Goal: Check status

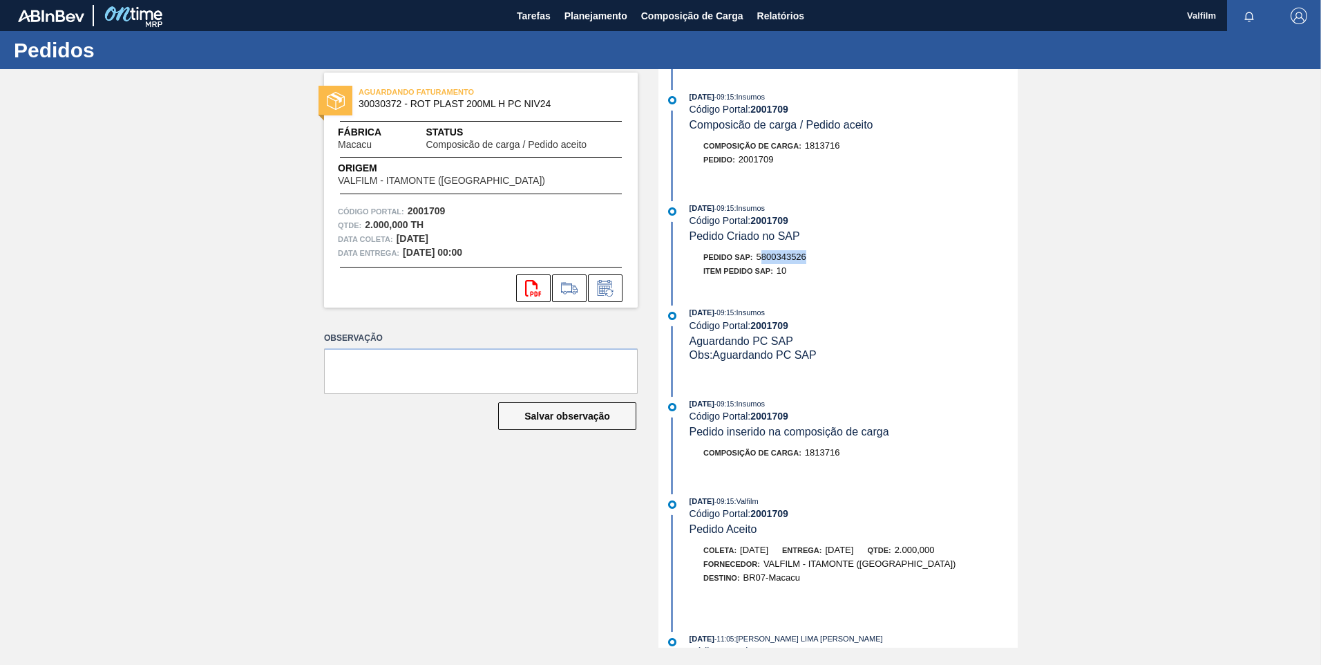
drag, startPoint x: 804, startPoint y: 253, endPoint x: 761, endPoint y: 254, distance: 42.2
click at [761, 254] on div "Pedido SAP: 5800343526" at bounding box center [854, 257] width 328 height 14
click at [762, 255] on span "5800343526" at bounding box center [782, 257] width 50 height 10
drag, startPoint x: 761, startPoint y: 255, endPoint x: 804, endPoint y: 262, distance: 43.4
click at [804, 262] on div "Pedido SAP: 5800343526" at bounding box center [754, 257] width 103 height 14
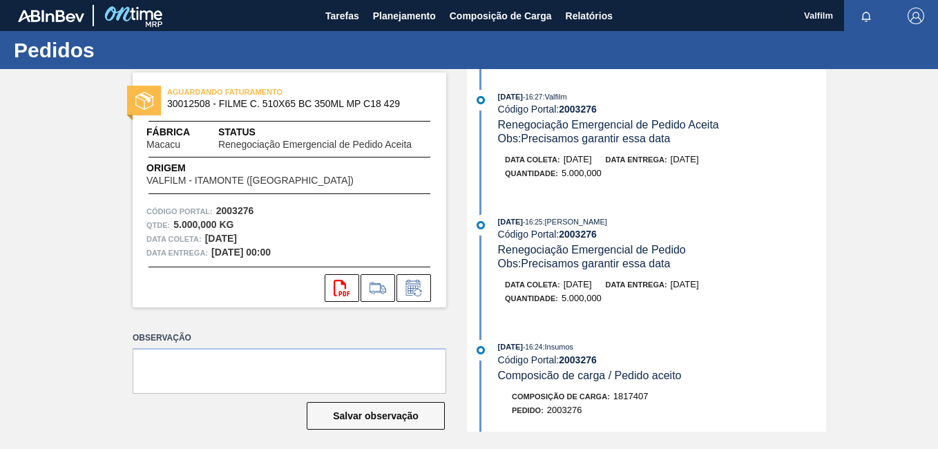
drag, startPoint x: 49, startPoint y: 264, endPoint x: 162, endPoint y: 173, distance: 144.5
click at [49, 263] on div "AGUARDANDO FATURAMENTO 30012508 - FILME C. 510X65 BC 350ML MP C18 429 Fábrica M…" at bounding box center [469, 250] width 938 height 363
click at [395, 16] on span "Planejamento" at bounding box center [404, 16] width 63 height 17
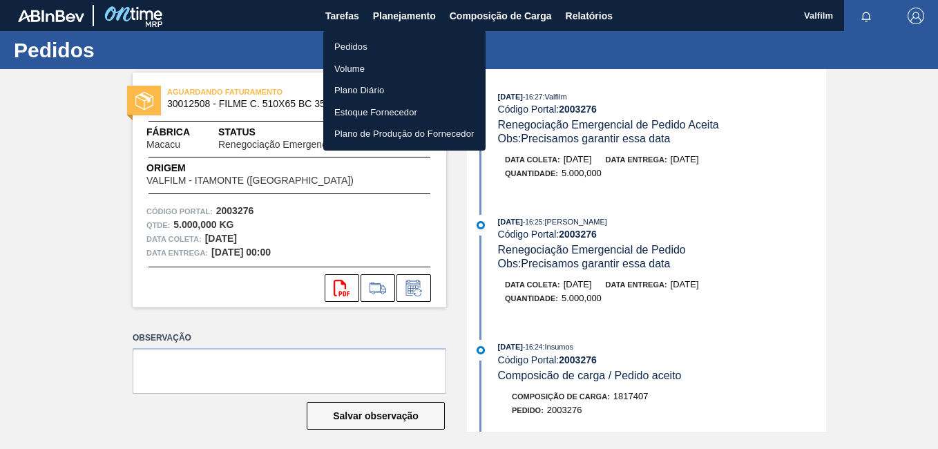
click at [390, 37] on li "Pedidos" at bounding box center [404, 47] width 162 height 22
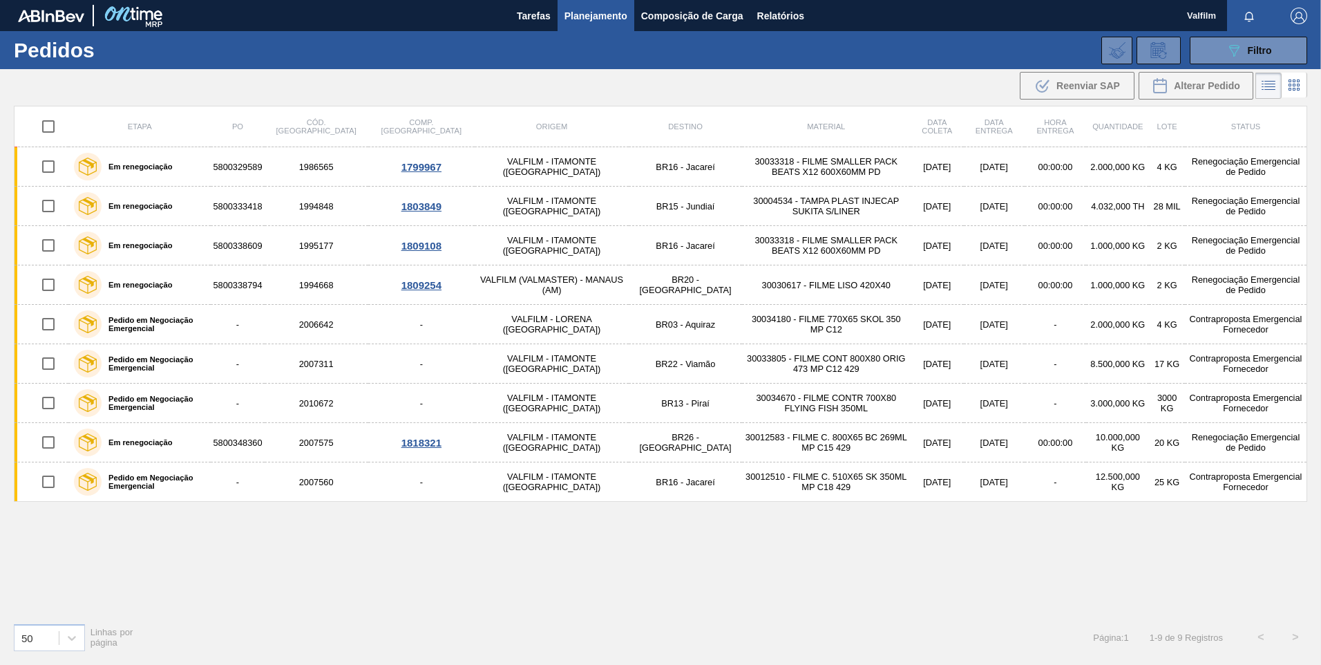
drag, startPoint x: 419, startPoint y: 570, endPoint x: 260, endPoint y: 586, distance: 159.7
click at [419, 448] on div "Etapa PO Cód. Pedido Comp. Carga Origem Destino Material Data coleta Data entre…" at bounding box center [660, 359] width 1293 height 506
click at [41, 448] on div "50" at bounding box center [37, 637] width 44 height 20
click at [44, 448] on div "100" at bounding box center [49, 603] width 71 height 26
click at [529, 12] on span "Tarefas" at bounding box center [534, 16] width 34 height 17
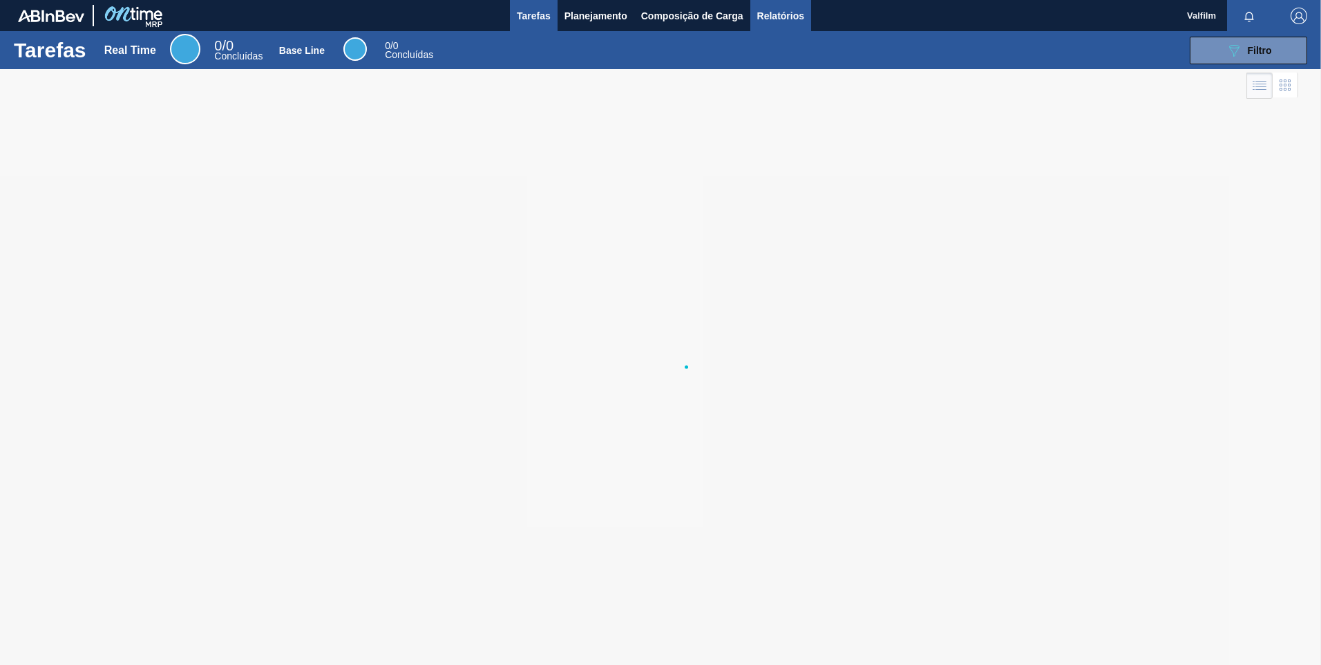
click at [785, 23] on span "Relatórios" at bounding box center [780, 16] width 47 height 17
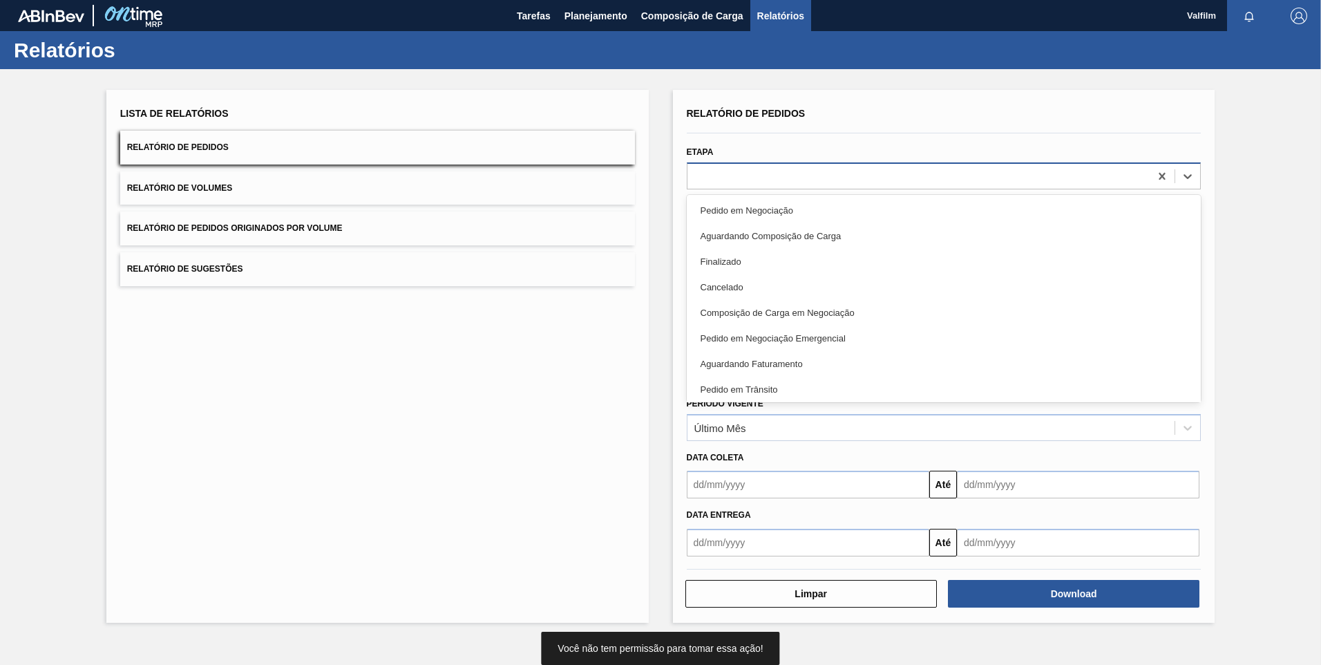
click at [793, 175] on div at bounding box center [918, 176] width 463 height 20
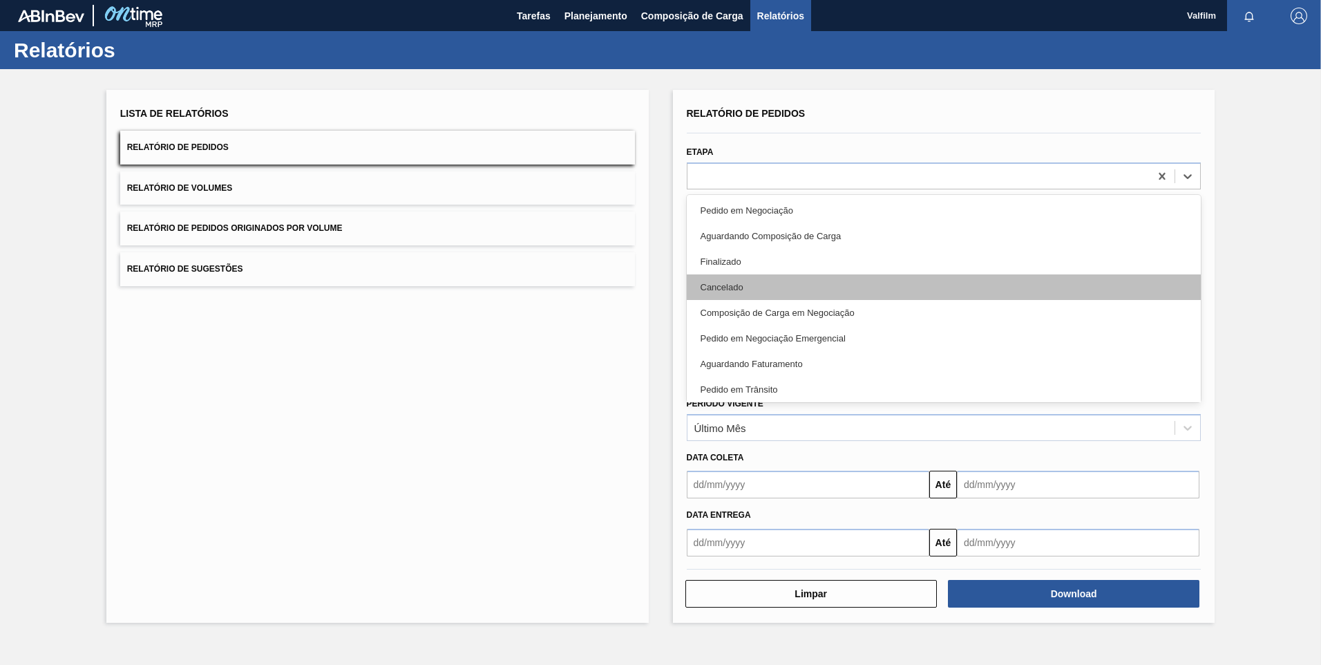
click at [776, 277] on div "Cancelado" at bounding box center [944, 287] width 515 height 26
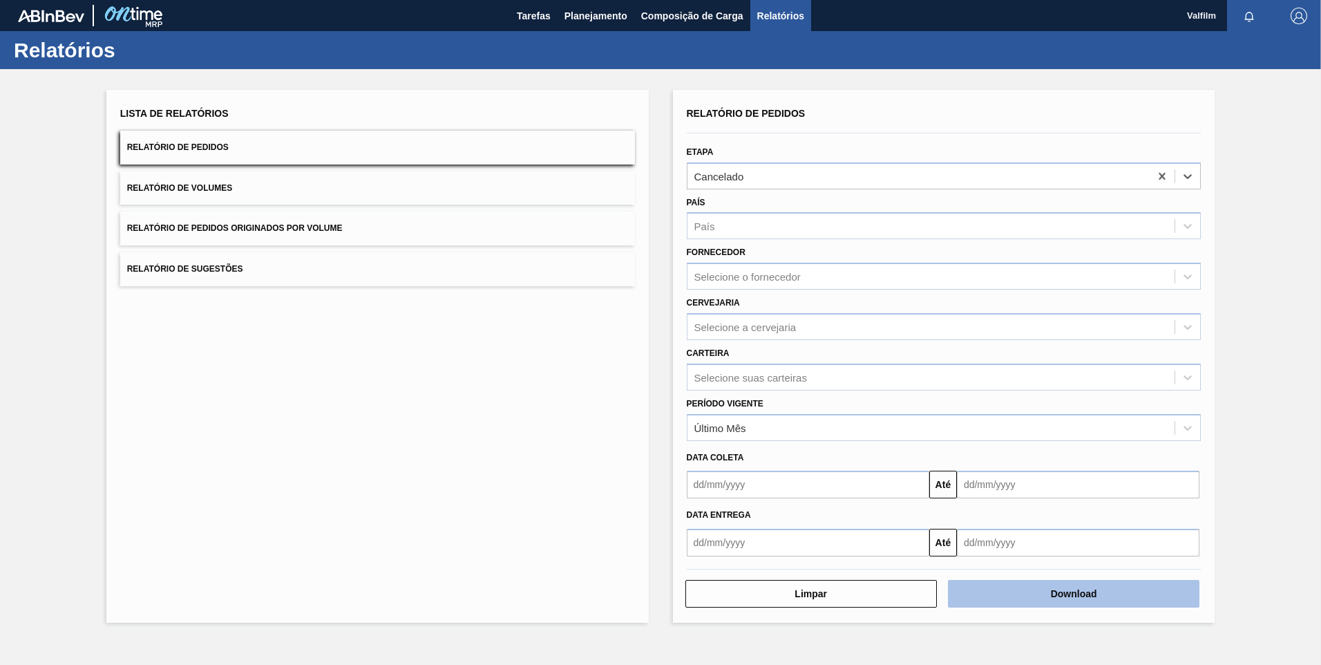
click at [938, 448] on button "Download" at bounding box center [1074, 594] width 252 height 28
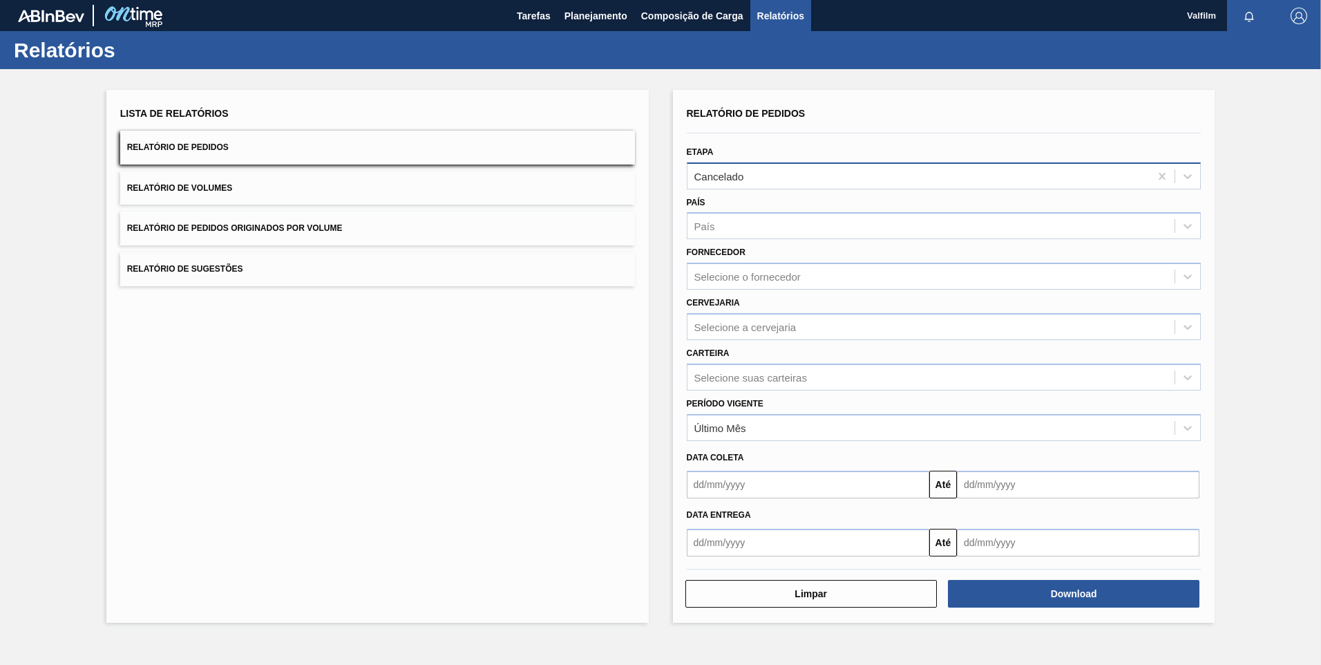
drag, startPoint x: 1250, startPoint y: 1, endPoint x: 751, endPoint y: 178, distance: 529.5
click at [751, 178] on div "Cancelado" at bounding box center [918, 176] width 463 height 20
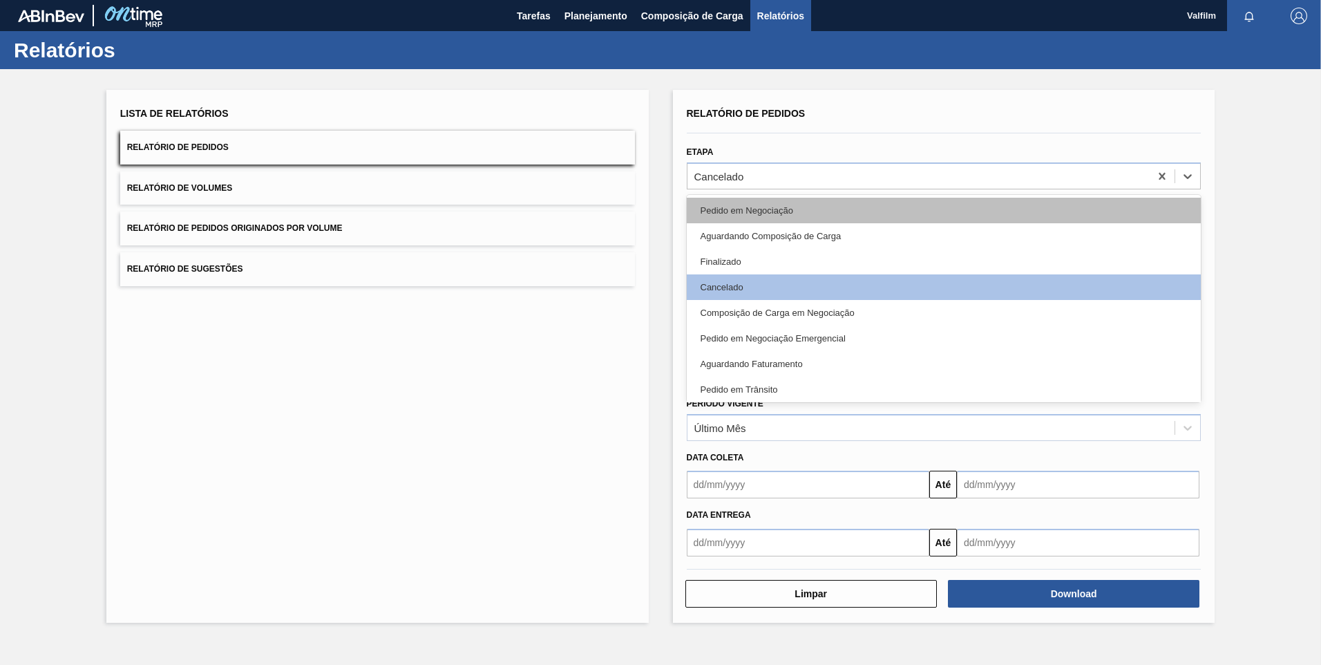
click at [772, 206] on div "Pedido em Negociação" at bounding box center [944, 211] width 515 height 26
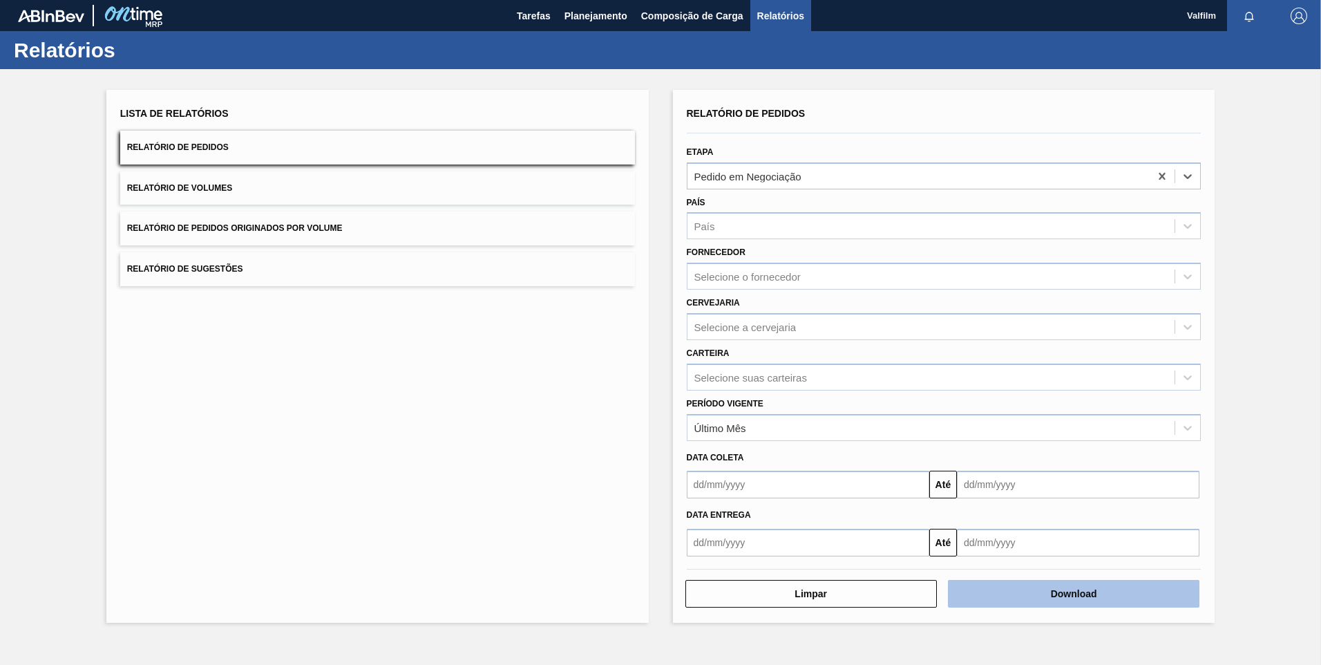
click at [938, 448] on button "Download" at bounding box center [1074, 594] width 252 height 28
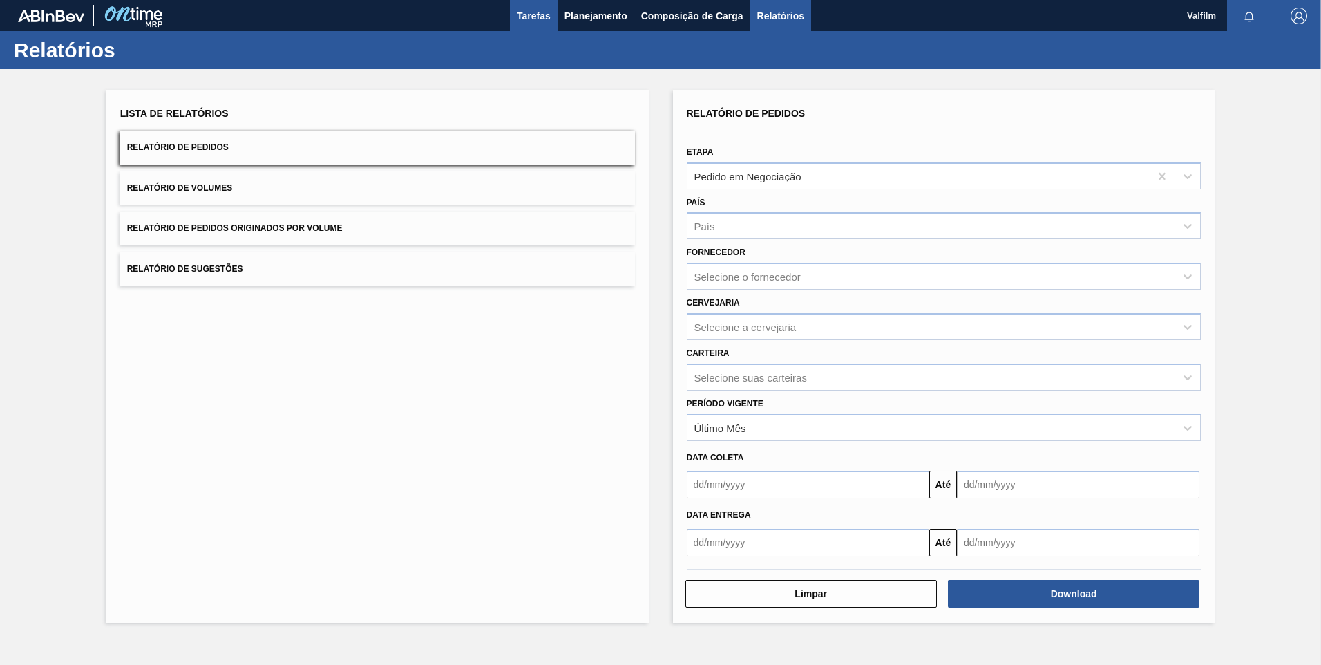
click at [523, 25] on button "Tarefas" at bounding box center [534, 15] width 48 height 31
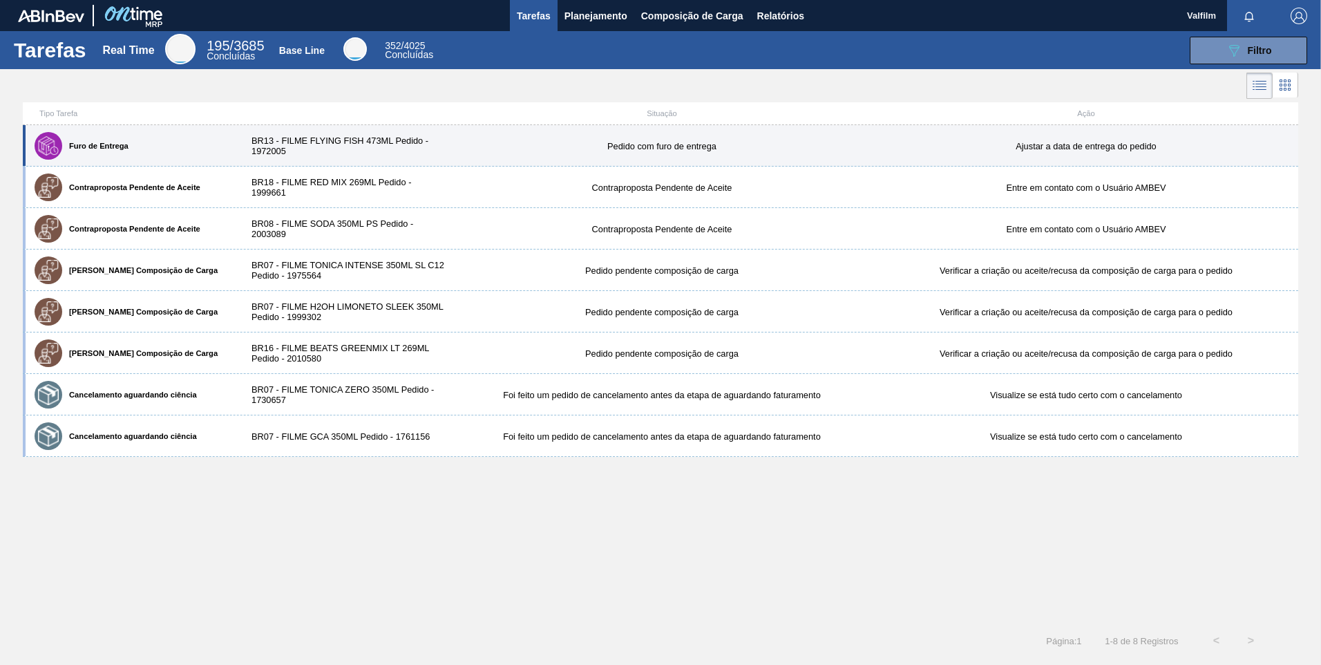
click at [658, 141] on div "Pedido com furo de entrega" at bounding box center [662, 146] width 424 height 10
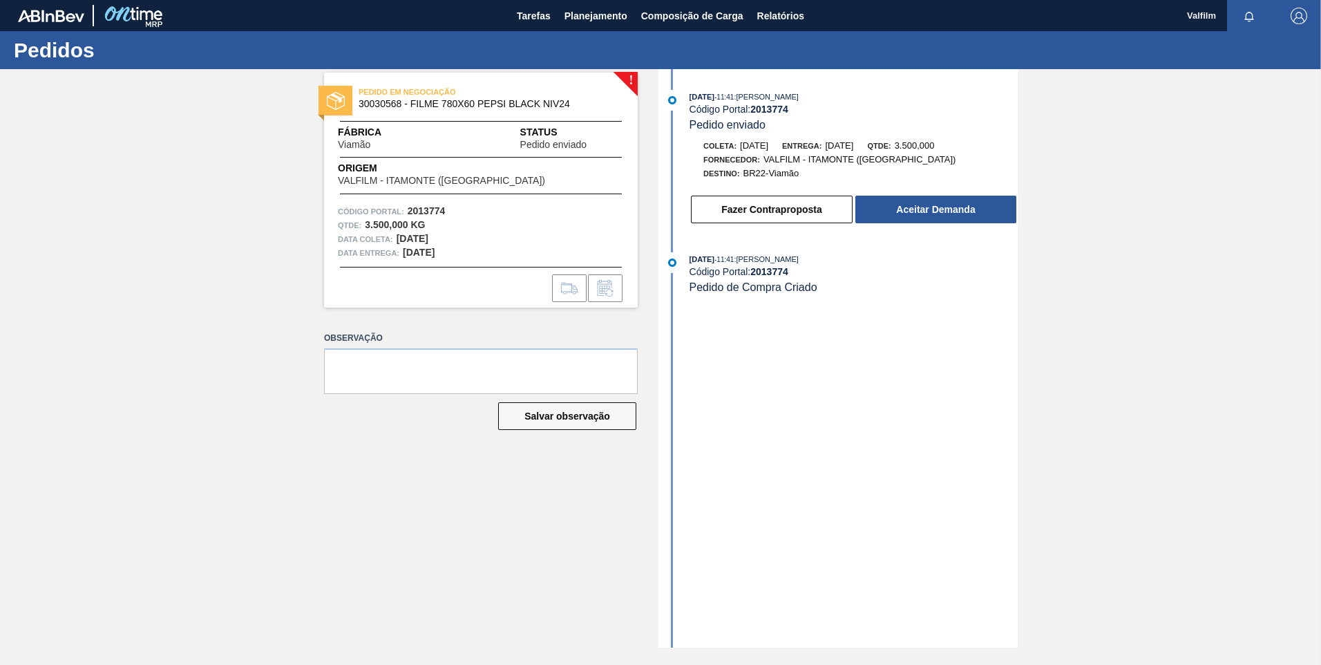
click at [830, 468] on div "[DATE] 11:41 : [PERSON_NAME] Código Portal: 2013774 Pedido enviado Coleta: [DAT…" at bounding box center [840, 358] width 356 height 578
click at [624, 17] on span "Planejamento" at bounding box center [595, 16] width 63 height 17
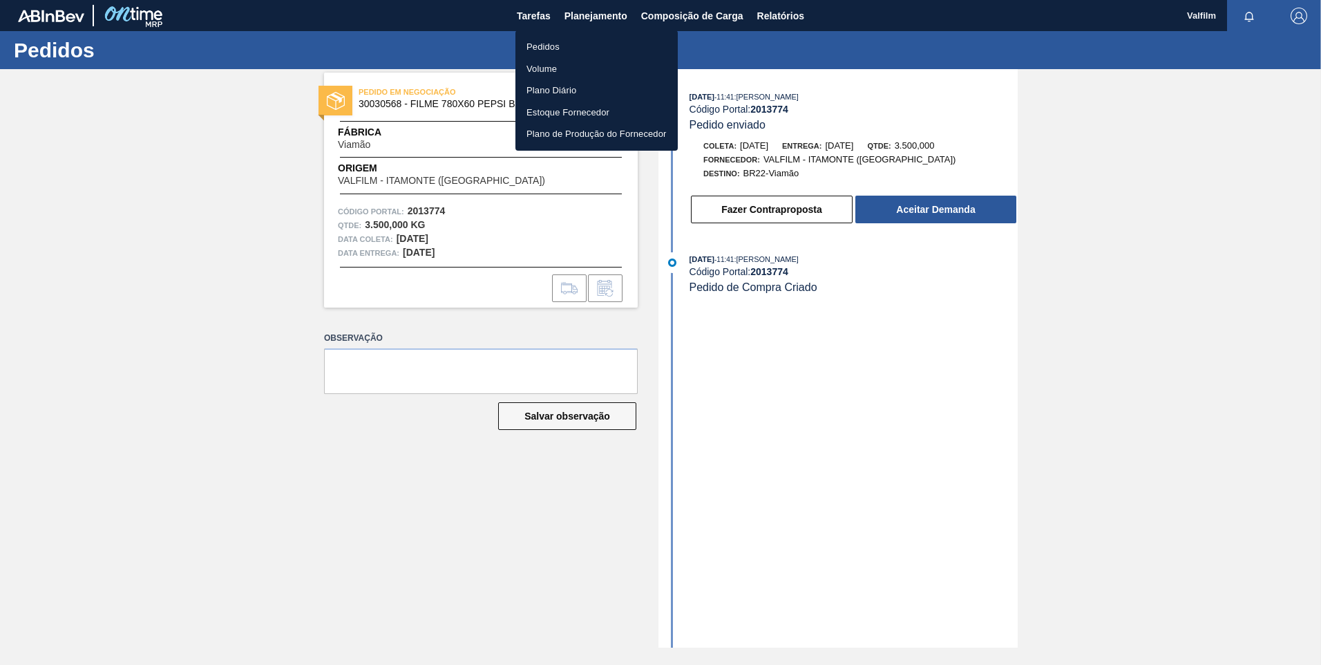
click at [605, 39] on li "Pedidos" at bounding box center [596, 47] width 162 height 22
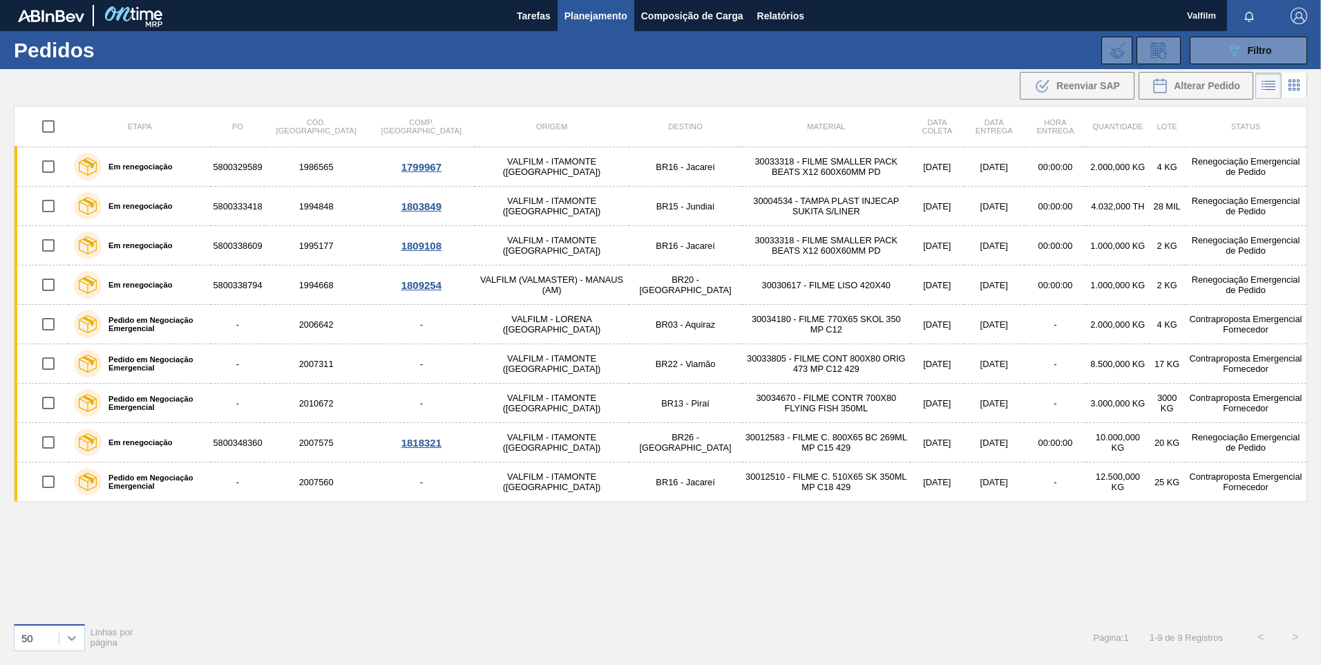
click at [64, 643] on div at bounding box center [71, 637] width 25 height 25
click at [37, 597] on div "100" at bounding box center [49, 603] width 71 height 26
click at [573, 77] on div ".b{fill:var(--color-action-default)} Reenviar SAP Alterar Pedido" at bounding box center [660, 85] width 1321 height 33
